Goal: Find specific page/section

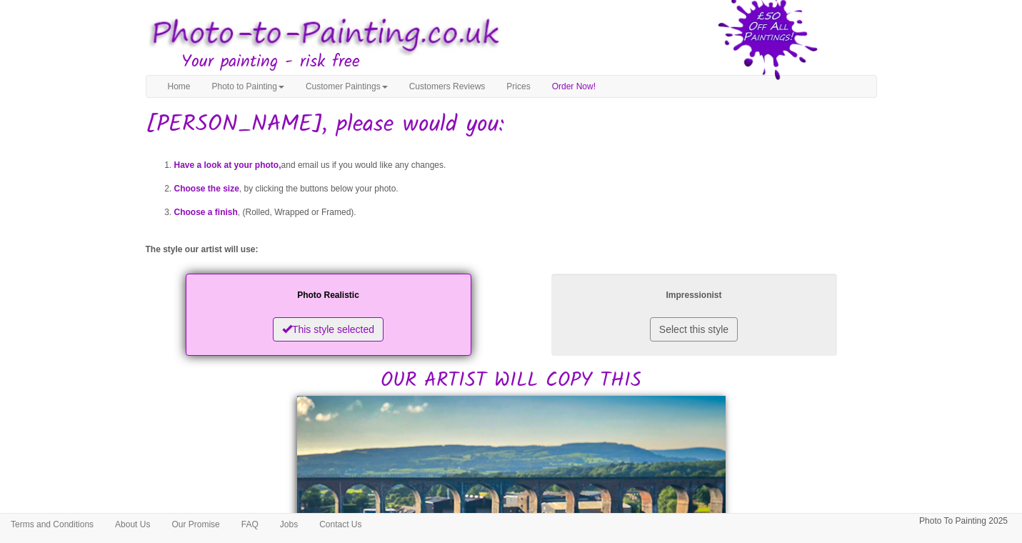
scroll to position [298, 0]
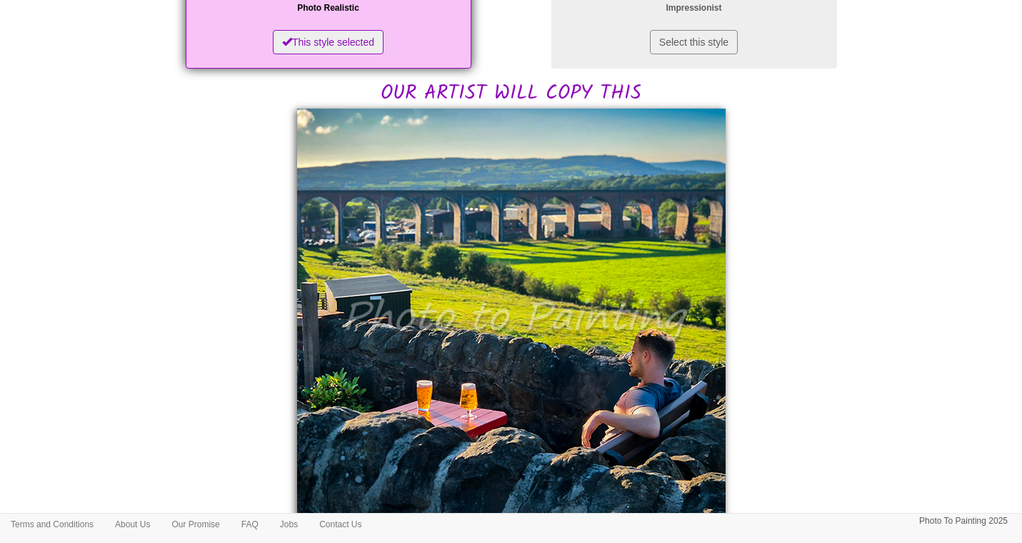
scroll to position [289, 0]
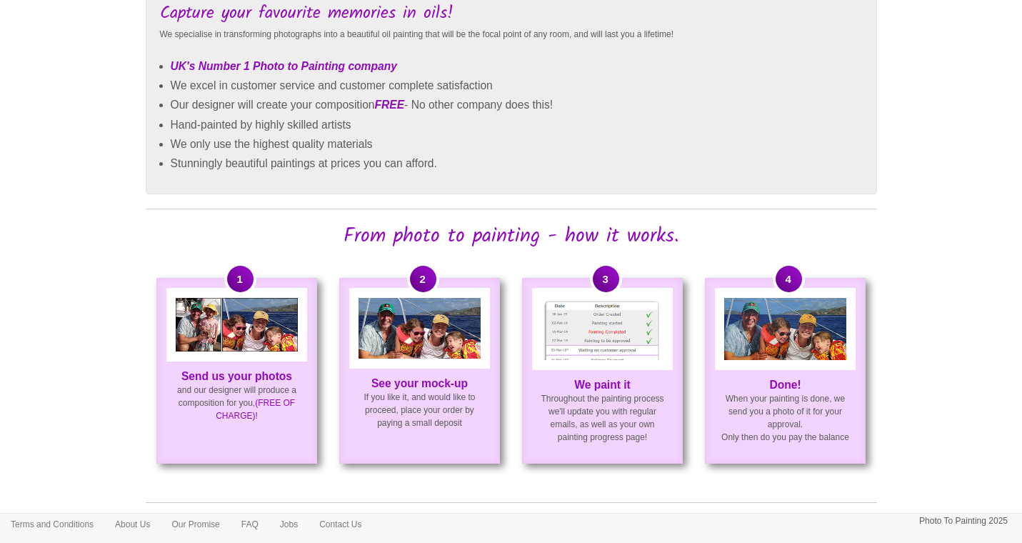
scroll to position [726, 0]
click at [391, 346] on img at bounding box center [419, 327] width 121 height 61
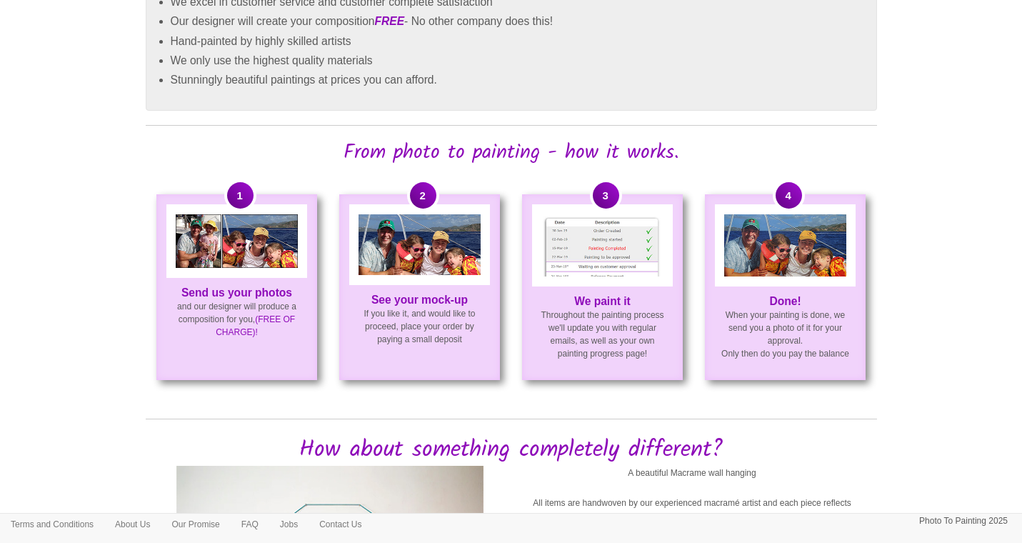
scroll to position [806, 0]
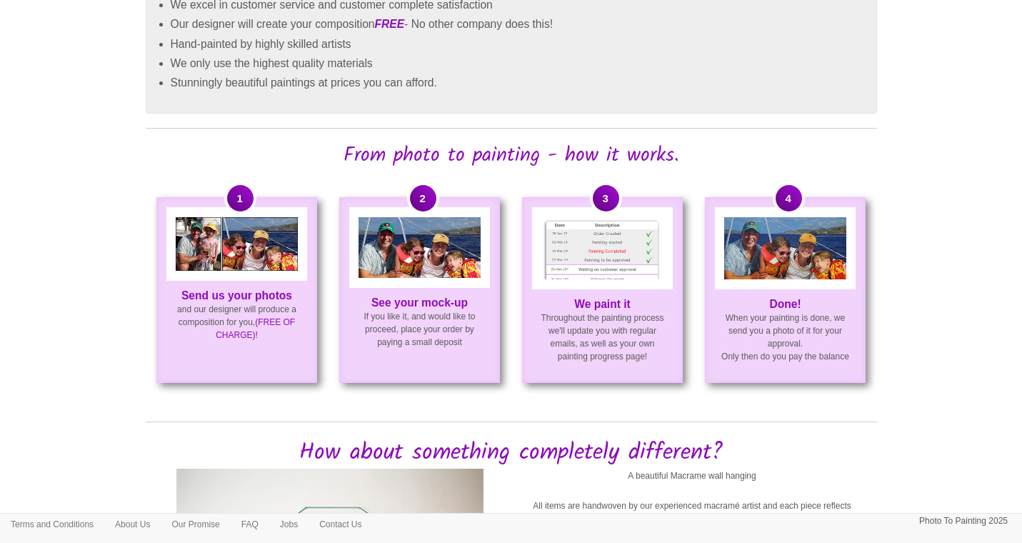
click at [414, 304] on strong "See your mock-up" at bounding box center [419, 302] width 96 height 12
click at [419, 198] on span "2" at bounding box center [423, 198] width 26 height 26
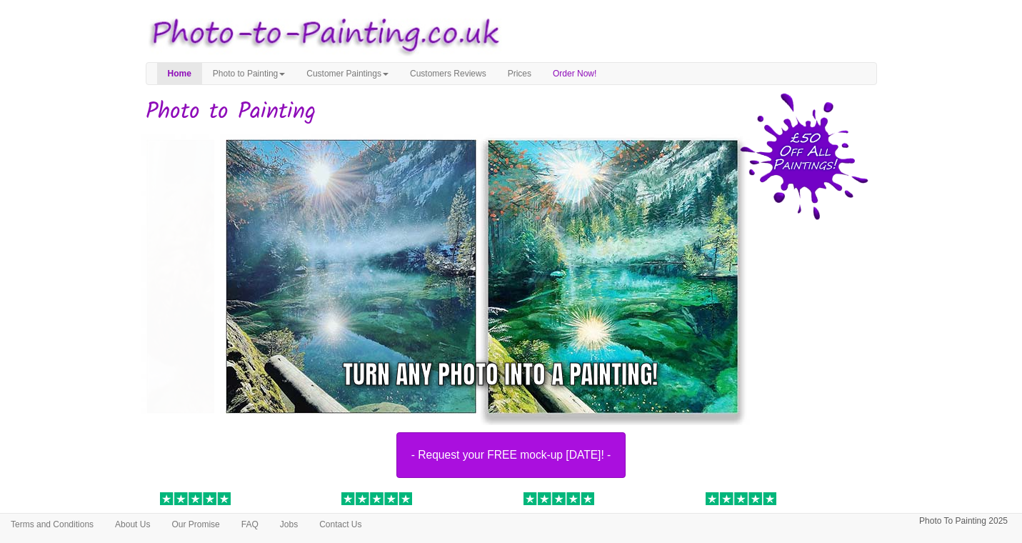
scroll to position [0, 0]
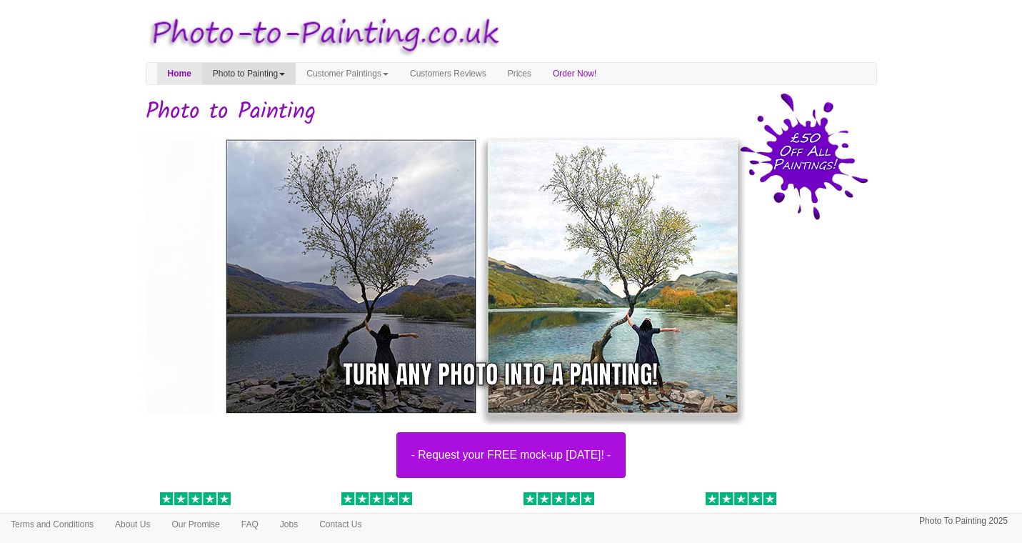
click at [272, 72] on link "Photo to Painting" at bounding box center [249, 73] width 94 height 21
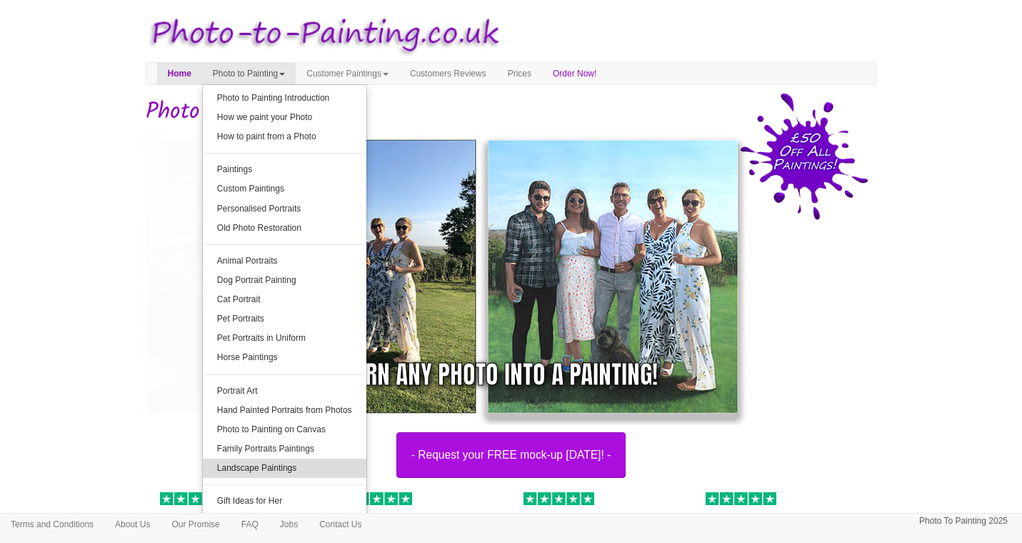
click at [295, 466] on link "Landscape Paintings" at bounding box center [285, 468] width 164 height 19
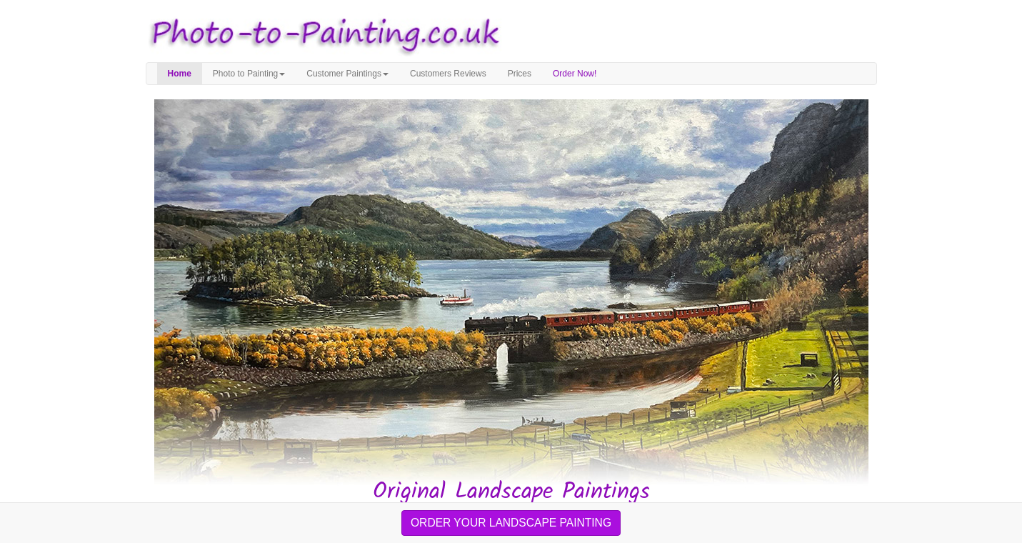
scroll to position [5, 0]
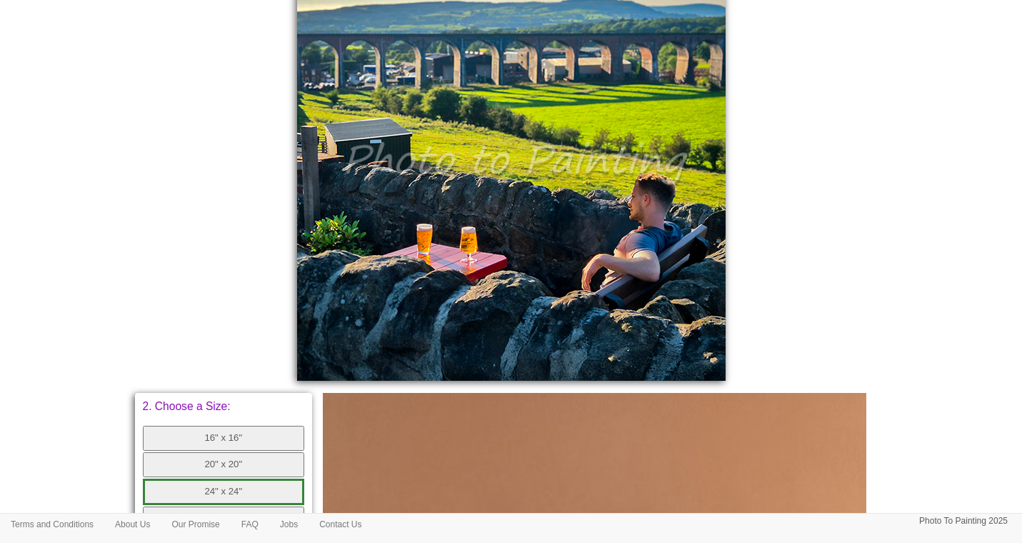
scroll to position [441, 0]
